Goal: Task Accomplishment & Management: Manage account settings

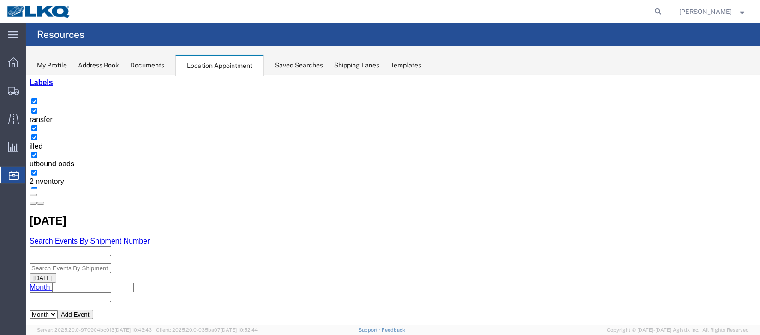
scroll to position [69, 0]
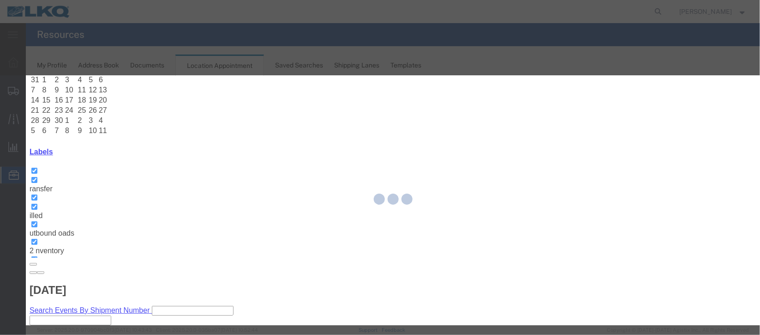
select select
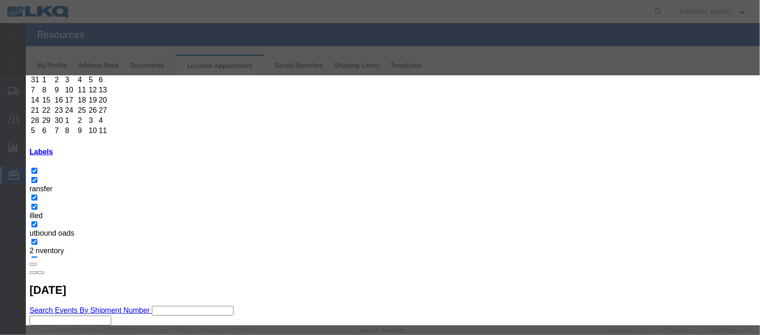
scroll to position [118, 0]
type input "de"
select select "40"
type input "la"
select select "160"
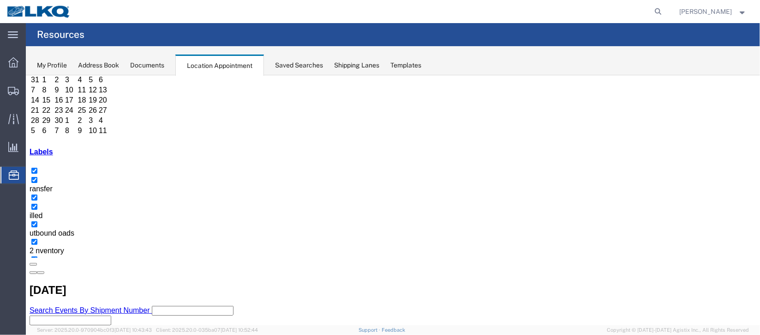
scroll to position [0, 0]
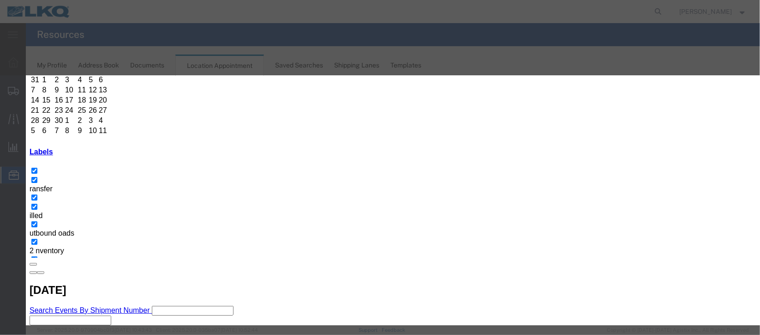
scroll to position [118, 0]
type input "de"
select select "40"
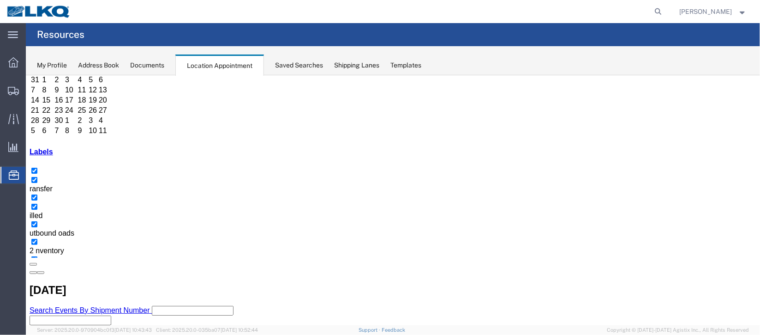
scroll to position [0, 0]
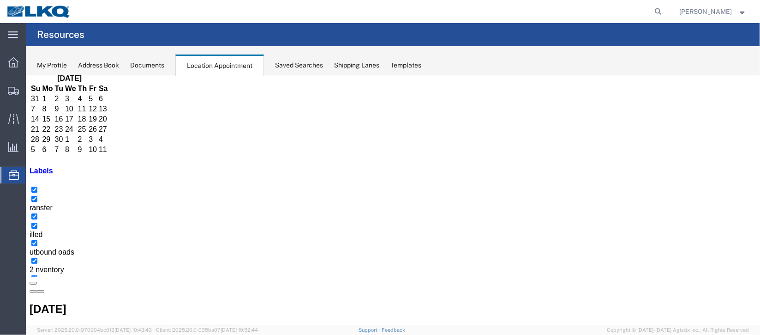
scroll to position [69, 0]
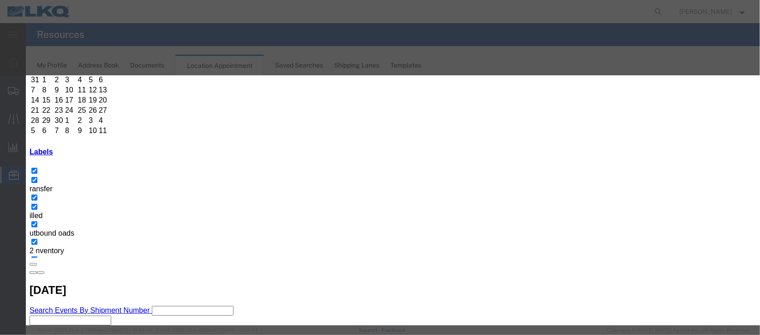
scroll to position [118, 0]
type input "m"
select select "100"
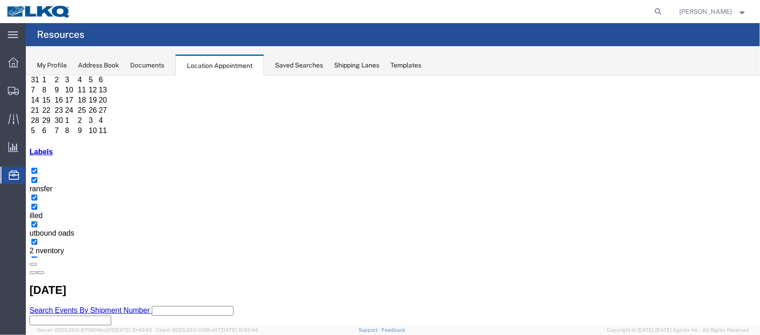
scroll to position [0, 0]
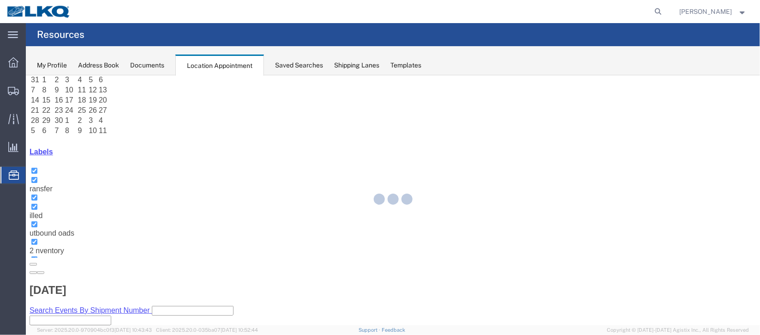
select select "100"
select select "1"
select select
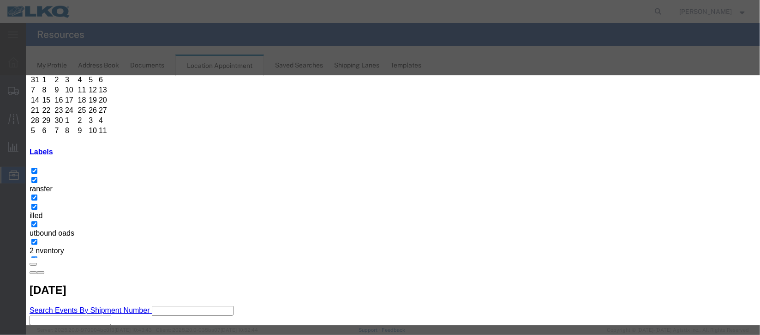
scroll to position [118, 0]
type input "m"
select select "100"
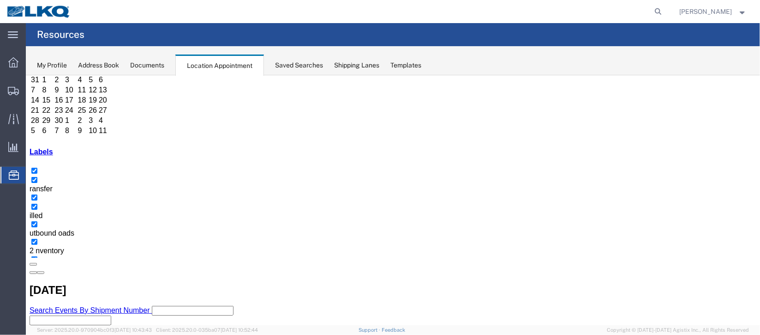
scroll to position [0, 0]
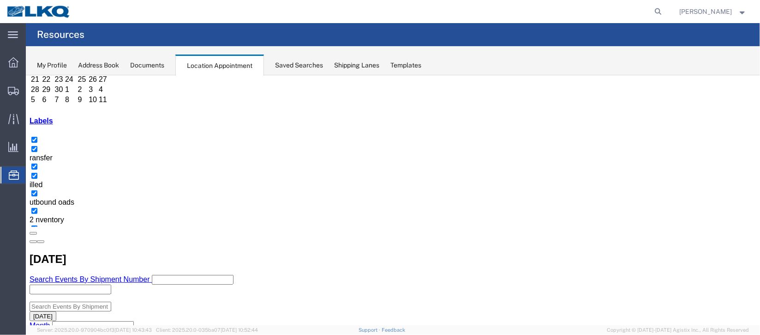
scroll to position [138, 0]
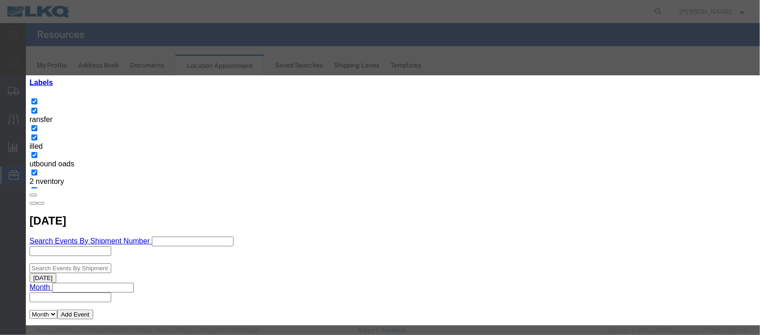
scroll to position [118, 0]
type input "m"
select select "100"
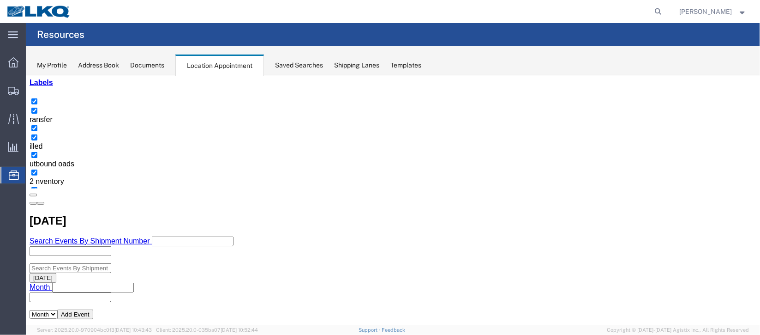
scroll to position [0, 0]
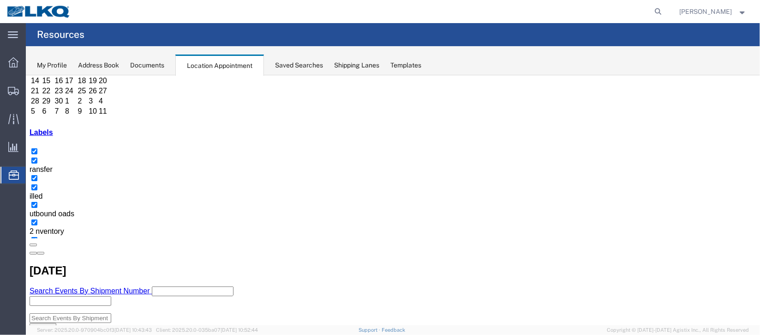
scroll to position [138, 0]
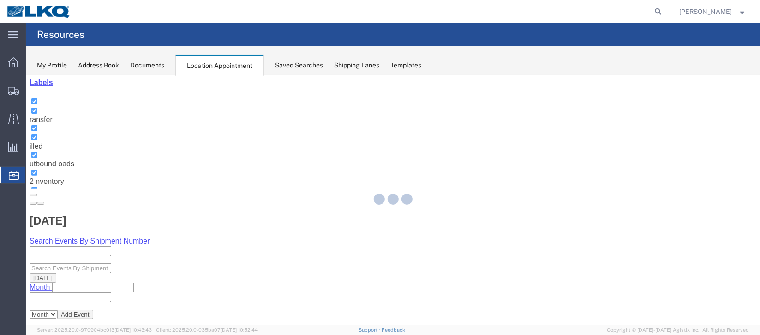
select select "100"
select select "1"
select select
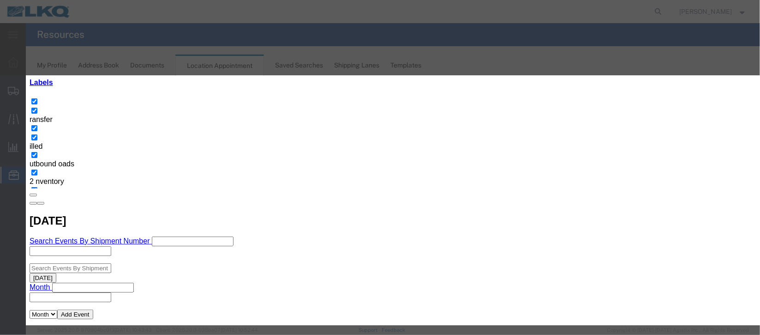
scroll to position [69, 0]
type input "de"
select select "40"
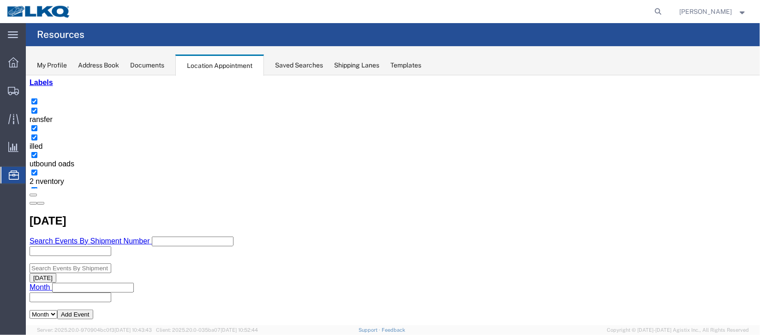
scroll to position [0, 0]
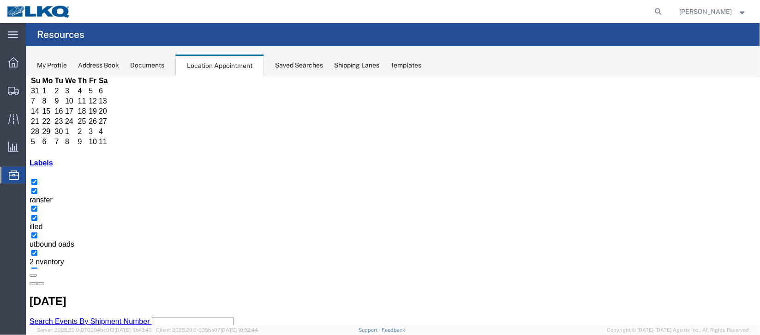
scroll to position [138, 0]
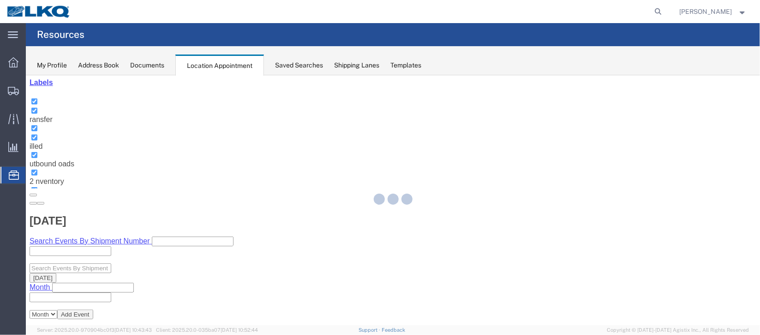
select select "100"
select select "1"
select select
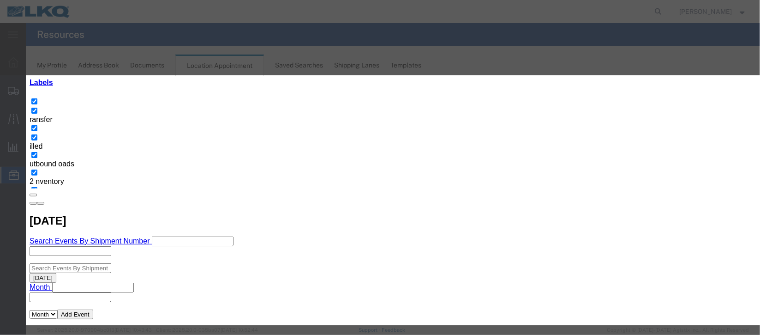
scroll to position [118, 0]
type input "de"
select select "40"
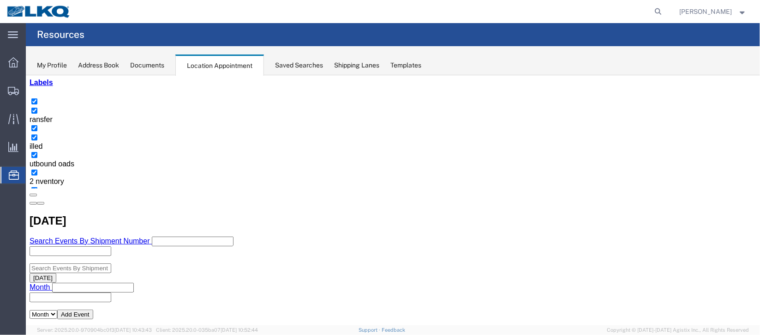
scroll to position [0, 0]
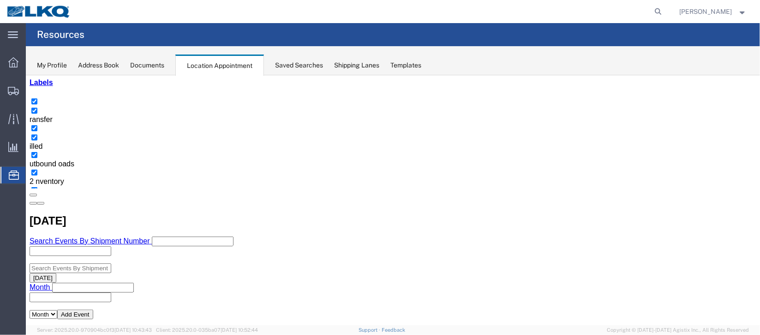
scroll to position [207, 0]
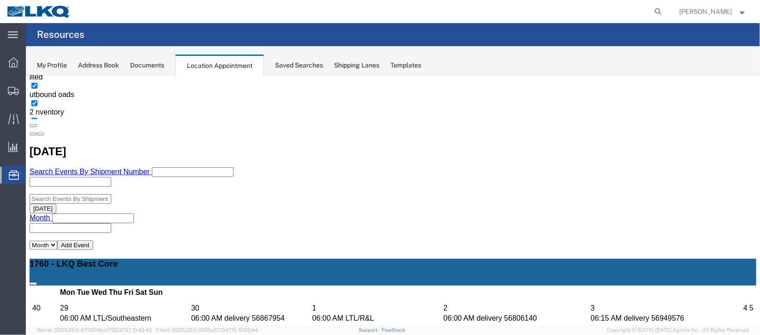
select select "100"
select select "1"
select select
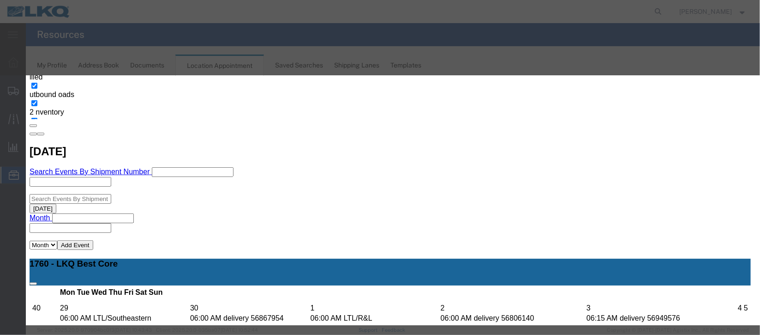
scroll to position [118, 0]
type input "de"
select select "40"
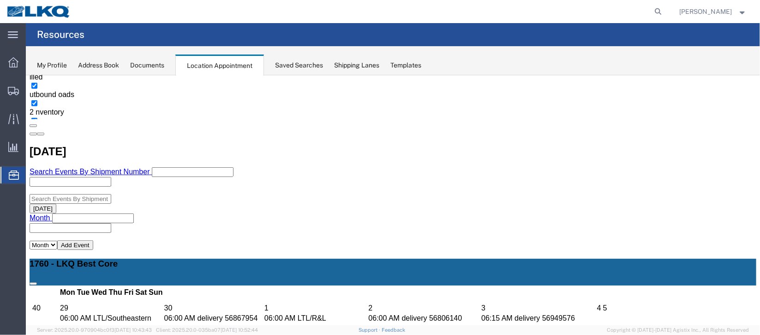
scroll to position [0, 0]
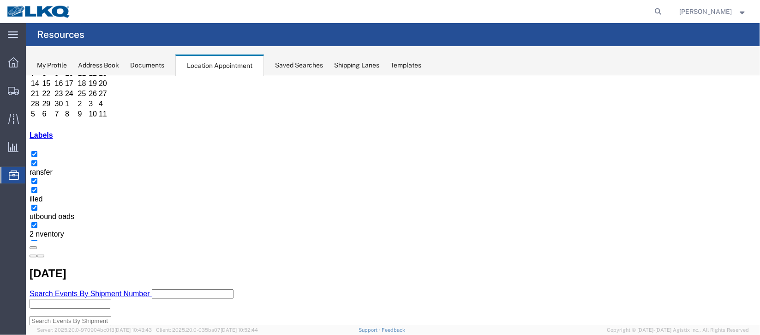
scroll to position [69, 0]
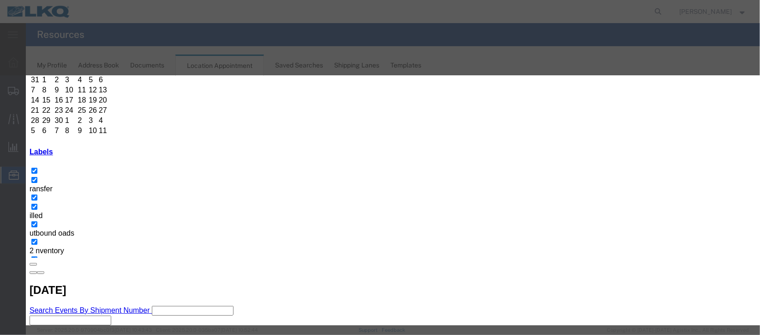
scroll to position [118, 0]
type input "la"
select select "160"
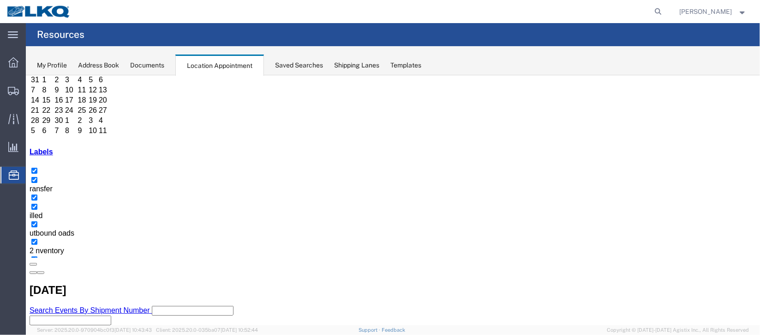
scroll to position [0, 0]
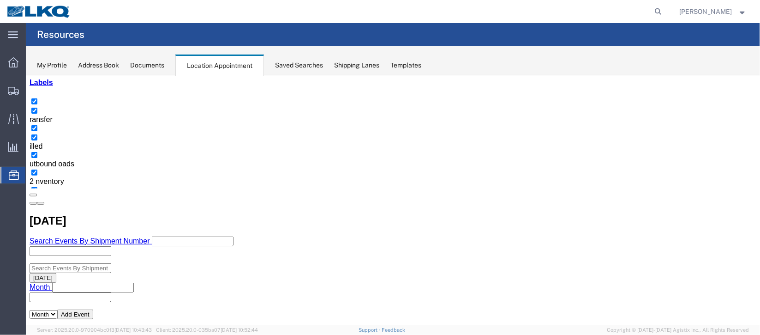
scroll to position [69, 0]
